Goal: Check status: Check status

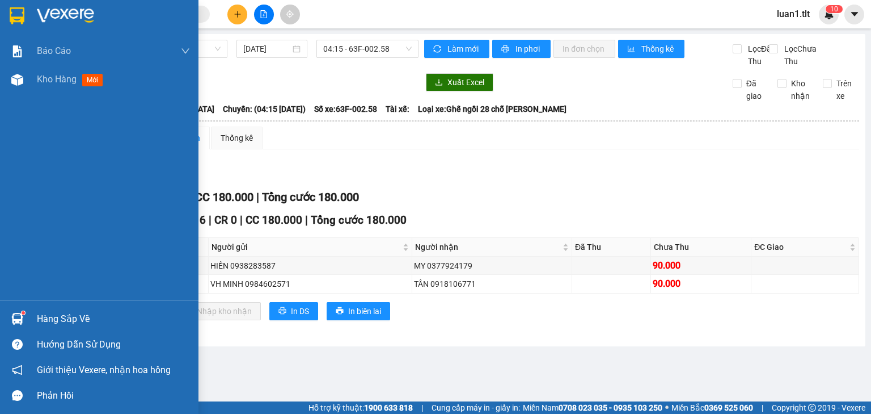
click at [82, 314] on div "Hàng sắp về" at bounding box center [113, 318] width 153 height 17
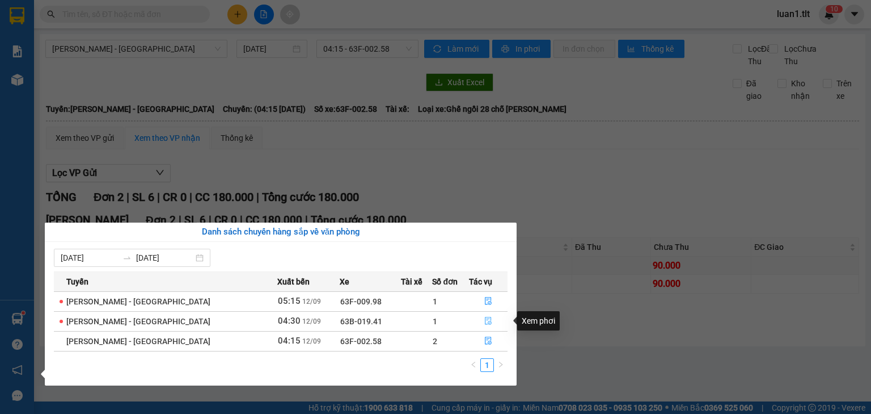
click at [488, 324] on button "button" at bounding box center [488, 321] width 37 height 18
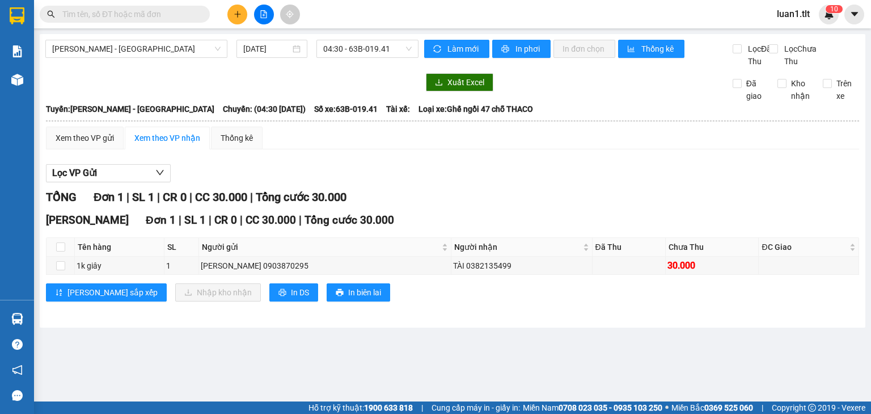
click at [526, 206] on div "TỔNG Đơn 1 | SL 1 | CR 0 | CC 30.000 | Tổng cước 30.000" at bounding box center [453, 197] width 814 height 18
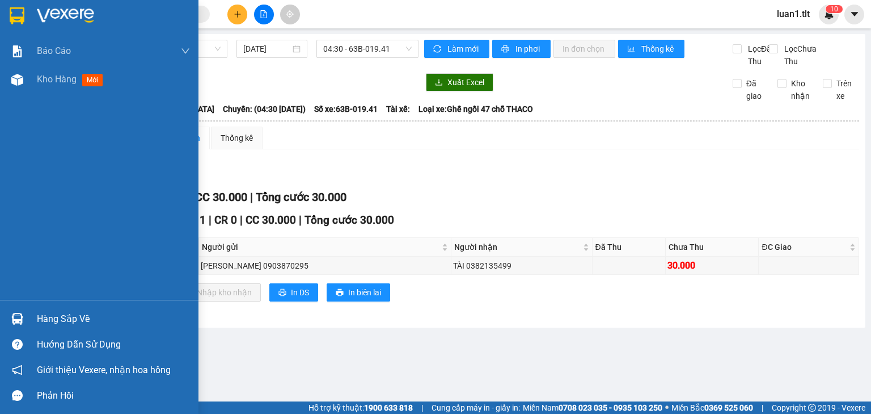
click at [63, 311] on div "Hàng sắp về" at bounding box center [113, 318] width 153 height 17
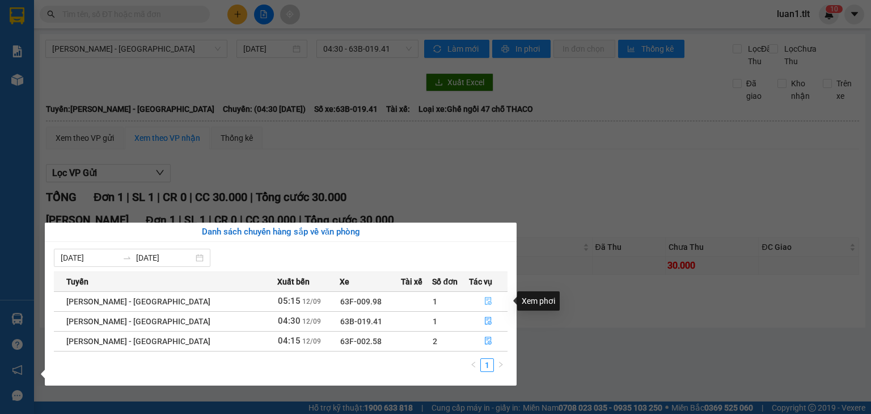
click at [491, 301] on button "button" at bounding box center [488, 301] width 37 height 18
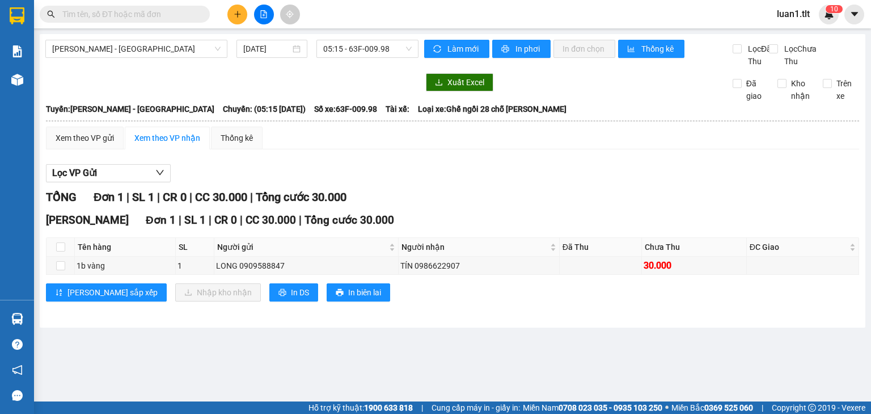
click at [527, 229] on div "[PERSON_NAME] 1 | SL 1 | CR 0 | CC 30.000 | Tổng cước 30.000" at bounding box center [453, 220] width 814 height 17
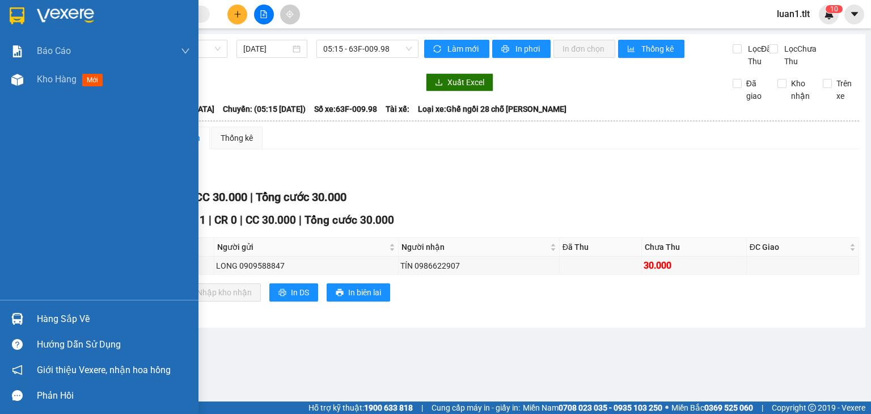
click at [56, 316] on div "Hàng sắp về" at bounding box center [113, 318] width 153 height 17
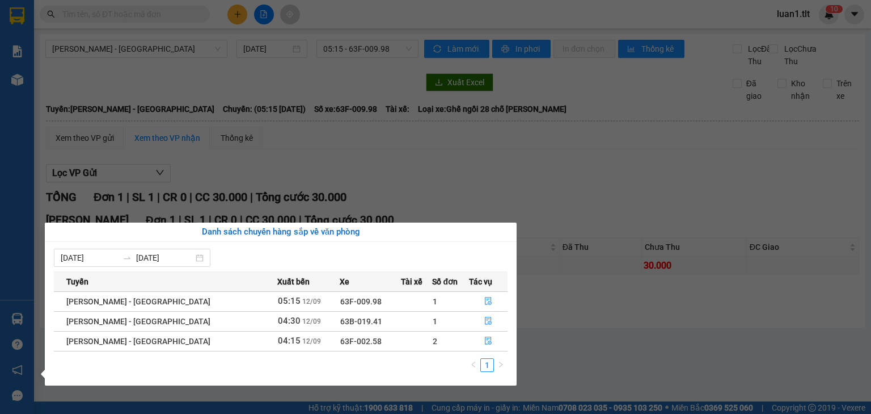
click at [185, 197] on section "Kết quả tìm kiếm ( 0 ) Bộ lọc Ngày tạo đơn gần nhất No Data luan1.tlt 1 0 Báo c…" at bounding box center [435, 207] width 871 height 414
